Goal: Transaction & Acquisition: Purchase product/service

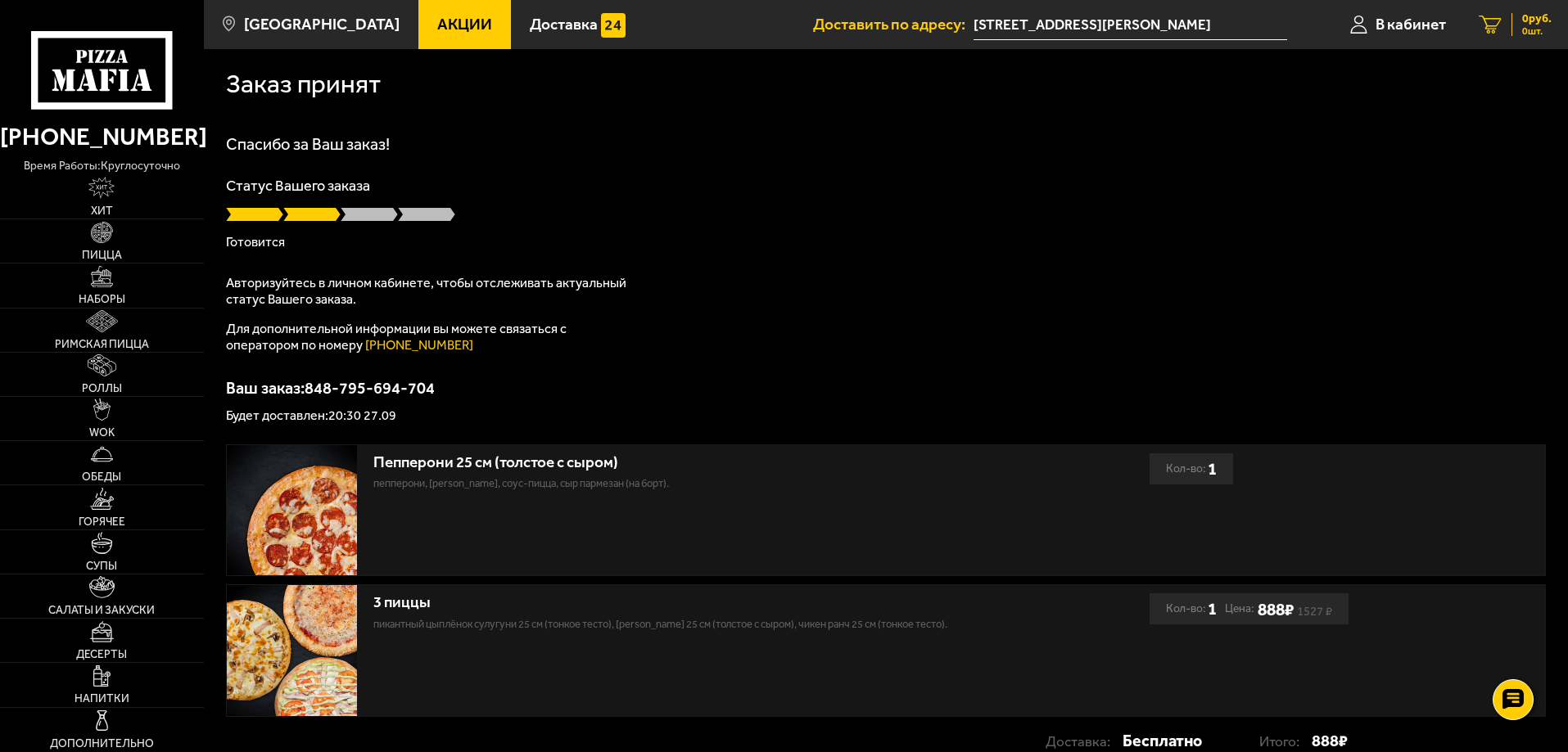
click at [1528, 25] on span "0 руб." at bounding box center [1537, 18] width 29 height 11
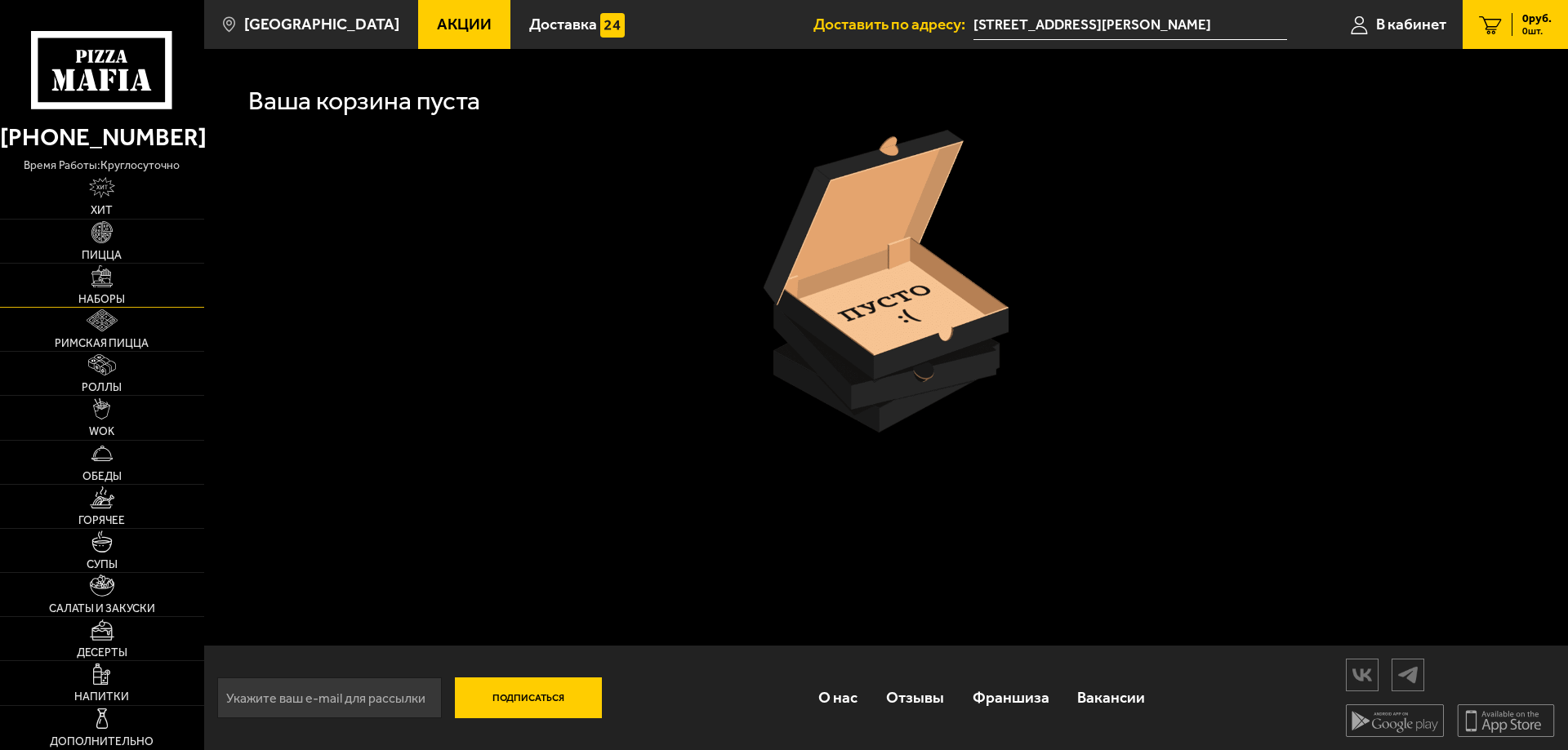
click at [100, 275] on img at bounding box center [103, 276] width 22 height 22
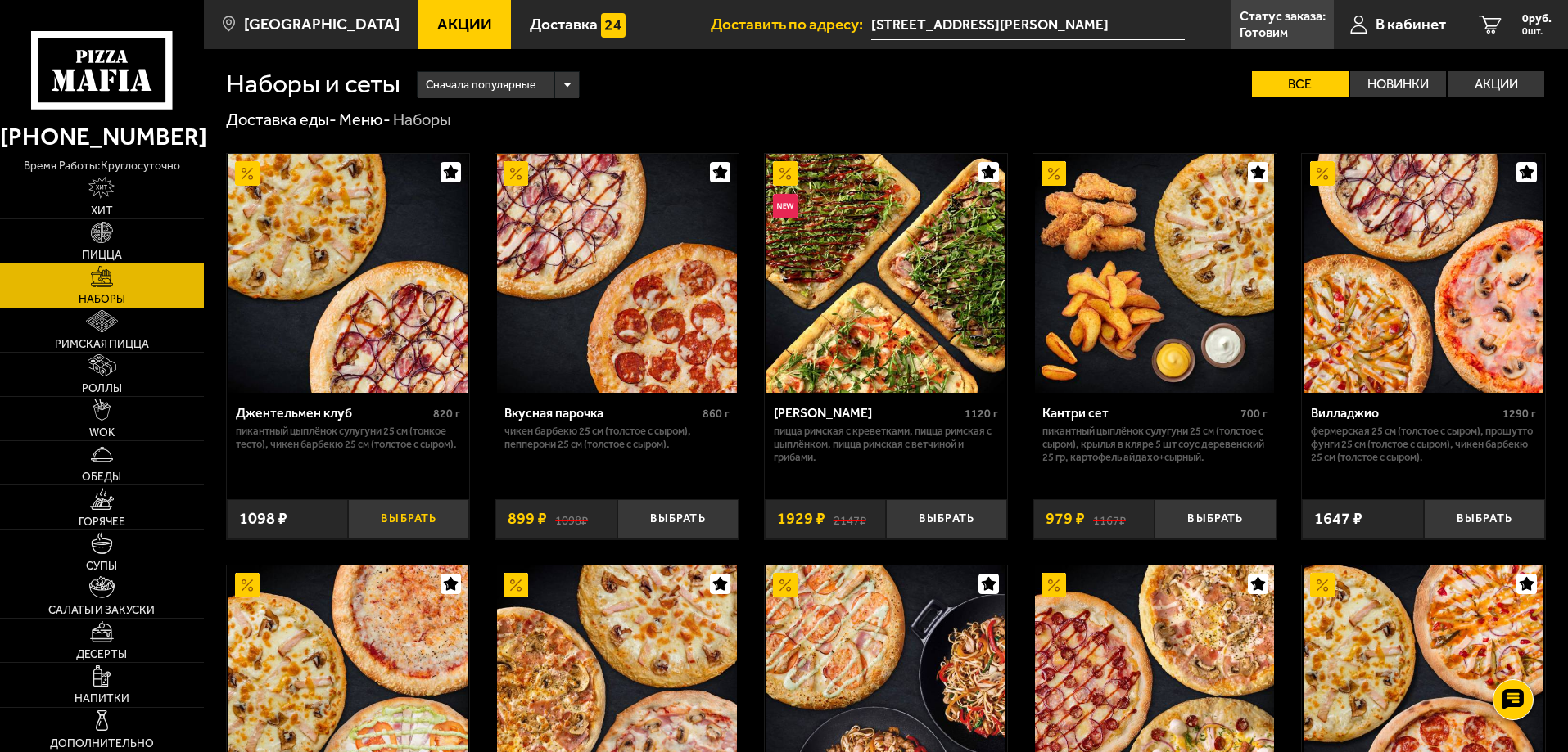
click at [411, 513] on button "Выбрать" at bounding box center [408, 519] width 121 height 40
click at [1529, 30] on span "1 шт." at bounding box center [1527, 31] width 49 height 9
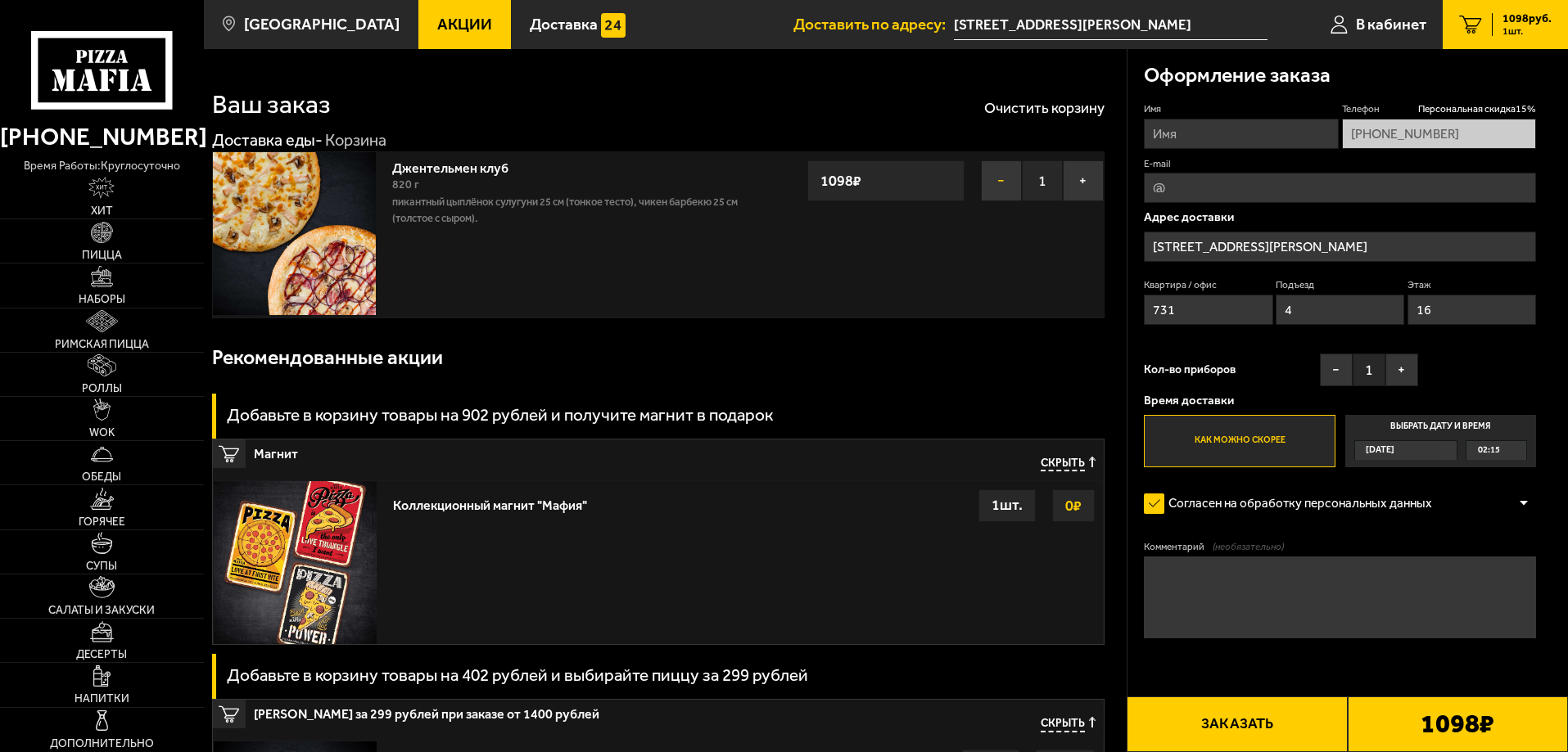
click at [998, 177] on button "−" at bounding box center [1002, 181] width 41 height 41
